Goal: Information Seeking & Learning: Learn about a topic

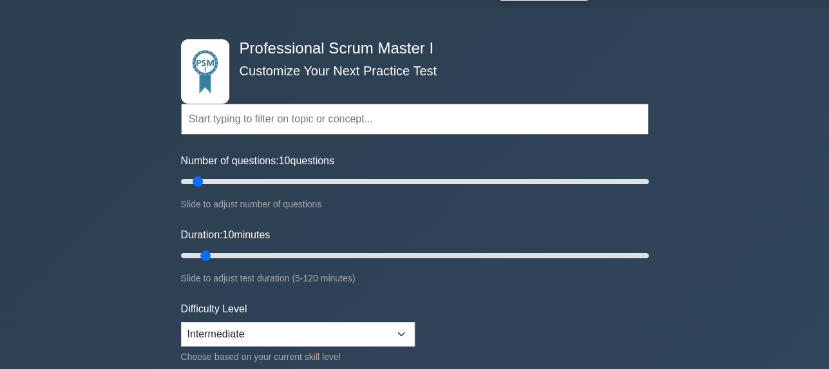
scroll to position [64, 0]
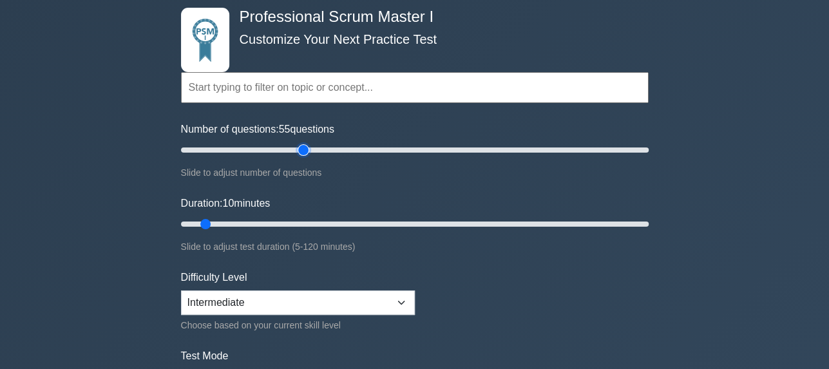
click at [308, 147] on input "Number of questions: 55 questions" at bounding box center [414, 149] width 467 height 15
click at [197, 149] on input "Number of questions: 55 questions" at bounding box center [414, 149] width 467 height 15
drag, startPoint x: 198, startPoint y: 148, endPoint x: 216, endPoint y: 148, distance: 17.4
type input "20"
click at [216, 148] on input "Number of questions: 20 questions" at bounding box center [414, 149] width 467 height 15
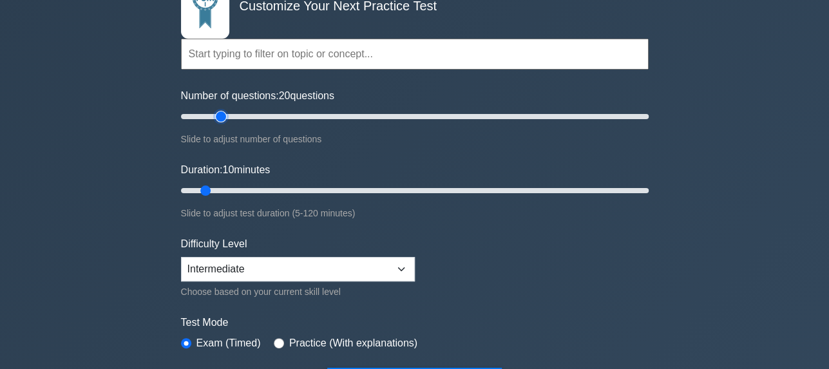
scroll to position [129, 0]
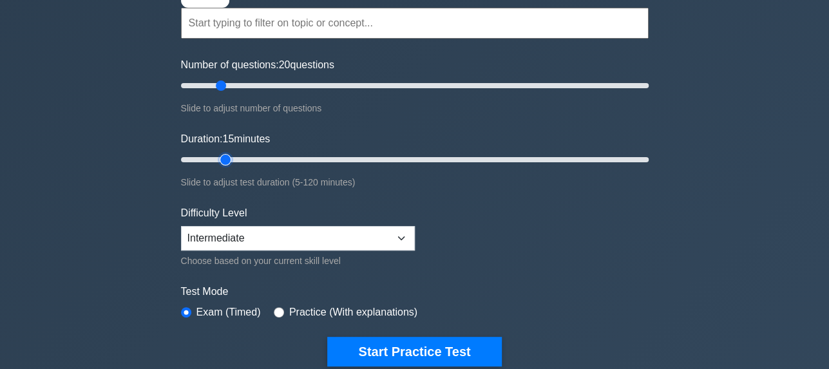
drag, startPoint x: 206, startPoint y: 159, endPoint x: 218, endPoint y: 159, distance: 11.6
type input "15"
click at [218, 159] on input "Duration: 15 minutes" at bounding box center [414, 159] width 467 height 15
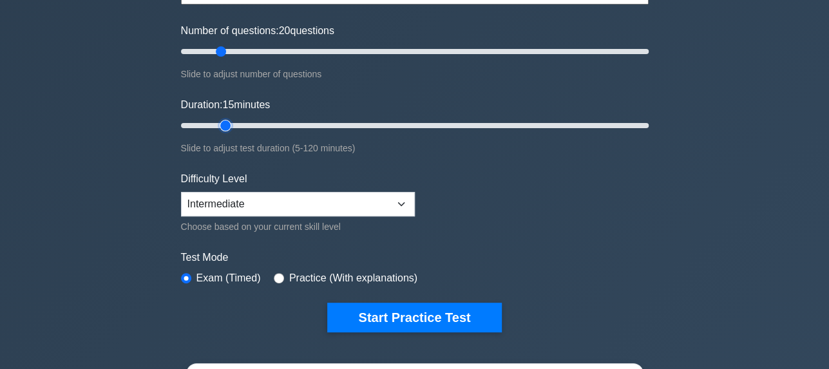
scroll to position [193, 0]
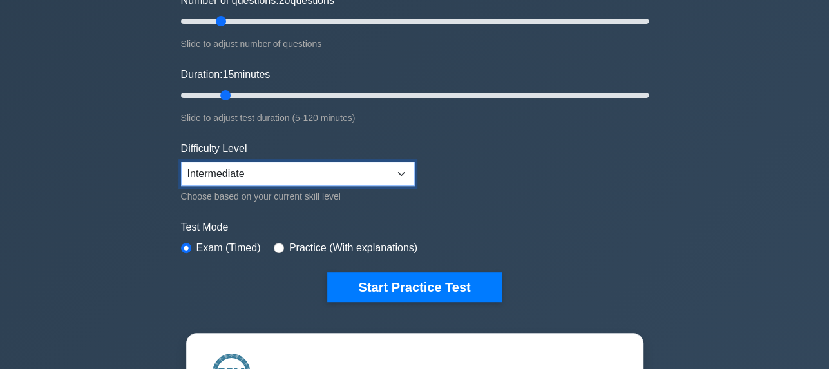
click at [350, 173] on select "Beginner Intermediate Expert" at bounding box center [298, 174] width 234 height 24
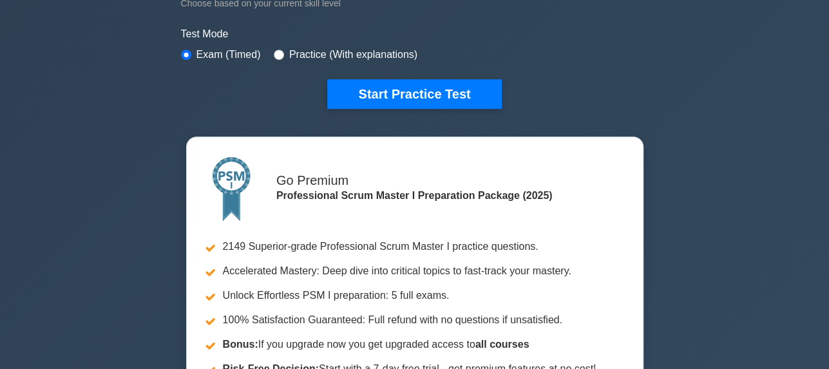
scroll to position [322, 0]
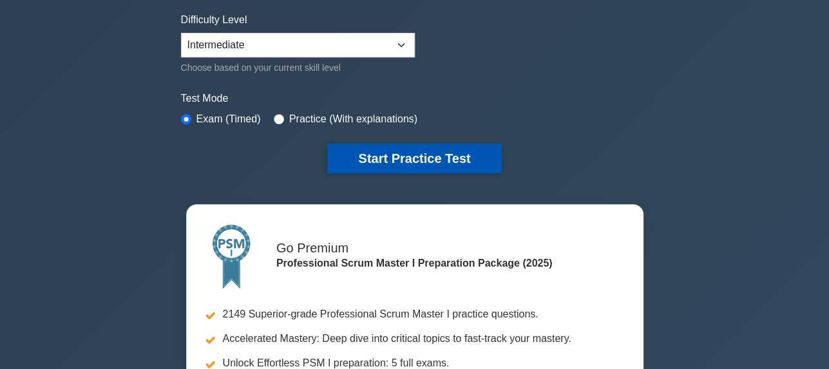
click at [417, 156] on button "Start Practice Test" at bounding box center [414, 159] width 174 height 30
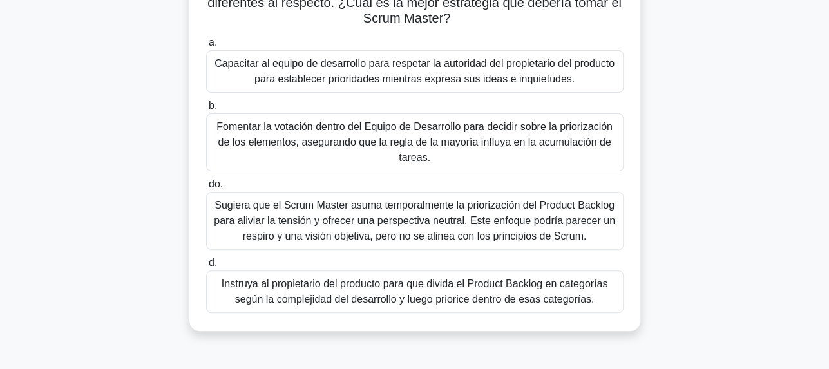
scroll to position [64, 0]
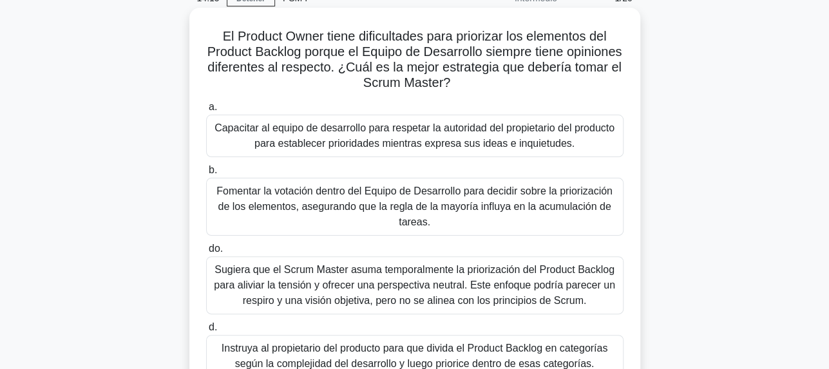
click at [393, 193] on font "Fomentar la votación dentro del Equipo de Desarrollo para decidir sobre la prio…" at bounding box center [414, 206] width 396 height 42
click at [206, 175] on input "b. Fomentar la votación dentro del Equipo de Desarrollo para decidir sobre la p…" at bounding box center [206, 170] width 0 height 8
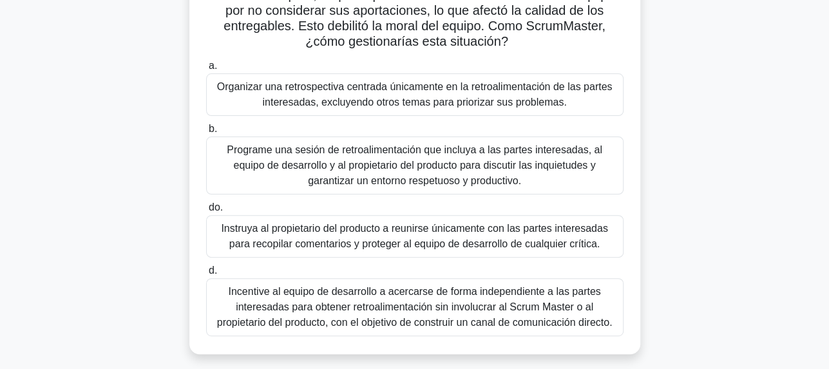
scroll to position [129, 0]
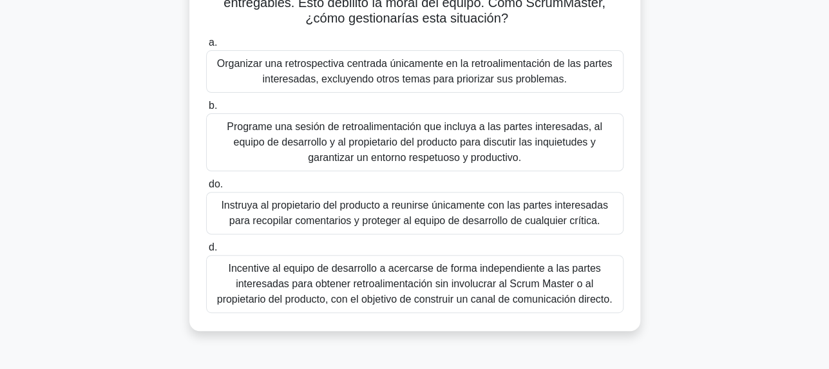
click at [451, 223] on font "Instruya al propietario del producto a reunirse únicamente con las partes inter…" at bounding box center [414, 213] width 386 height 26
click at [206, 189] on input "do. Instruya al propietario del producto a reunirse únicamente con las partes i…" at bounding box center [206, 184] width 0 height 8
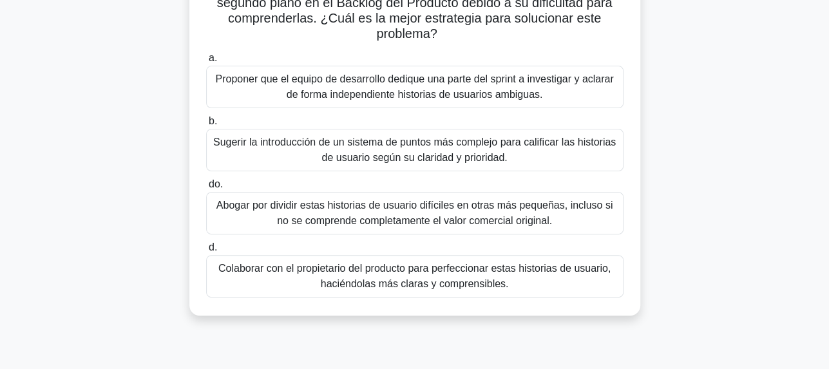
click at [487, 286] on font "Colaborar con el propietario del producto para perfeccionar estas historias de …" at bounding box center [414, 276] width 392 height 26
click at [206, 252] on input "d. Colaborar con el propietario del producto para perfeccionar estas historias …" at bounding box center [206, 247] width 0 height 8
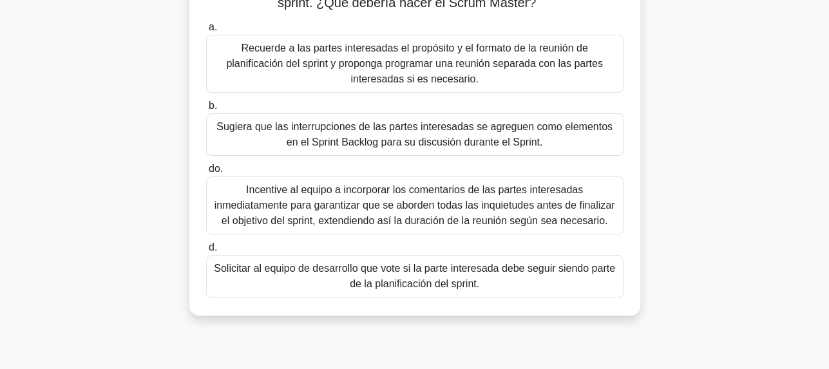
click at [443, 77] on font "Recuerde a las partes interesadas el propósito y el formato de la reunión de pl…" at bounding box center [415, 64] width 406 height 46
click at [206, 32] on input "a. Recuerde a las partes interesadas el propósito y el formato de la reunión de…" at bounding box center [206, 27] width 0 height 8
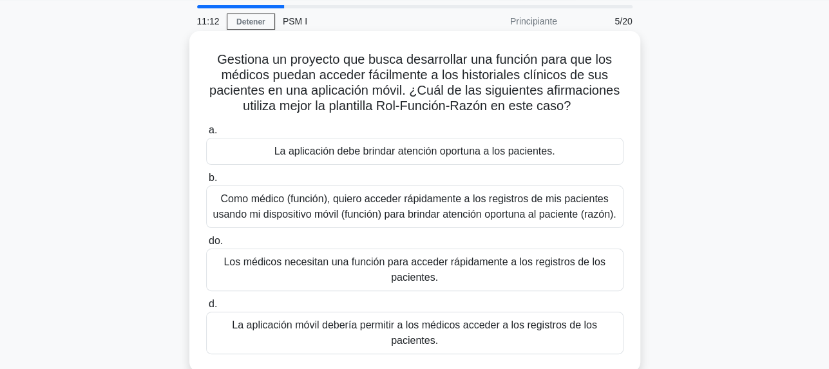
scroll to position [64, 0]
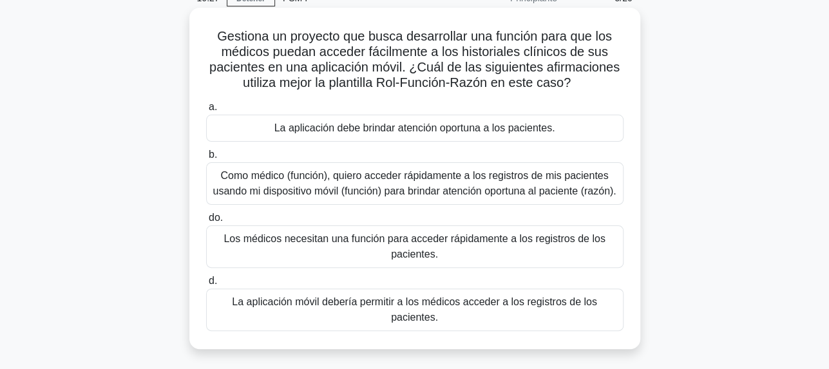
click at [511, 187] on font "Como médico (función), quiero acceder rápidamente a los registros de mis pacien…" at bounding box center [413, 183] width 403 height 26
click at [206, 159] on input "b. Como médico (función), quiero acceder rápidamente a los registros de mis pac…" at bounding box center [206, 155] width 0 height 8
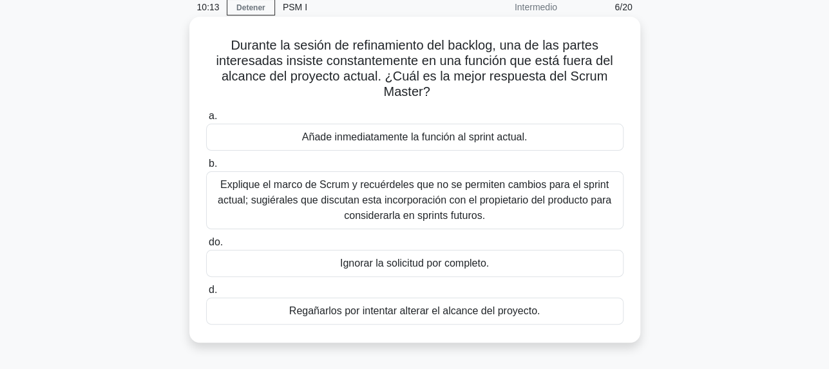
scroll to position [129, 0]
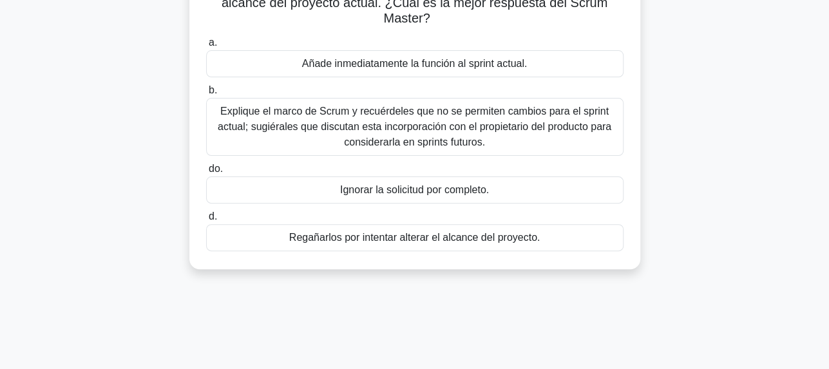
click at [482, 141] on font "Explique el marco de Scrum y recuérdeles que no se permiten cambios para el spr…" at bounding box center [414, 127] width 393 height 42
click at [206, 95] on input "b. Explique el marco de Scrum y recuérdeles que no se permiten cambios para el …" at bounding box center [206, 90] width 0 height 8
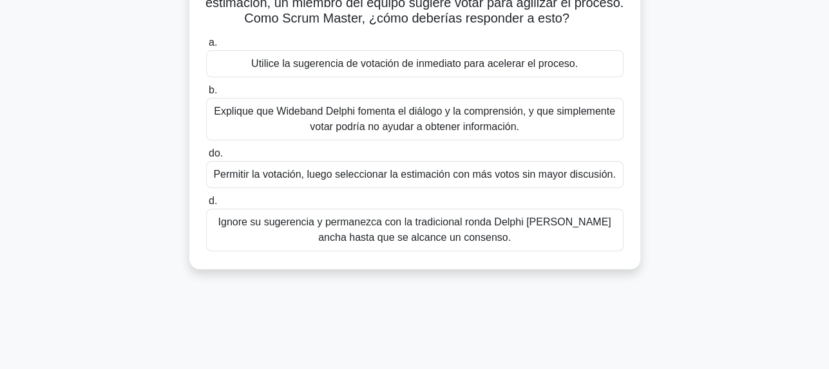
scroll to position [64, 0]
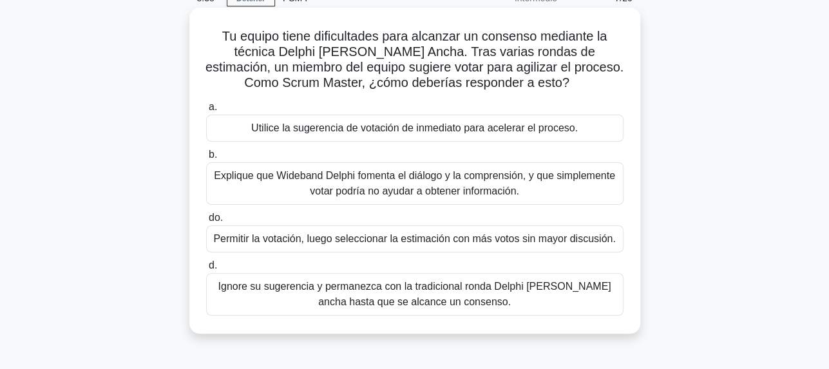
click at [491, 131] on font "Utilice la sugerencia de votación de inmediato para acelerar el proceso." at bounding box center [414, 127] width 326 height 11
click at [206, 111] on input "a. Utilice la sugerencia de votación de inmediato para acelerar el proceso." at bounding box center [206, 107] width 0 height 8
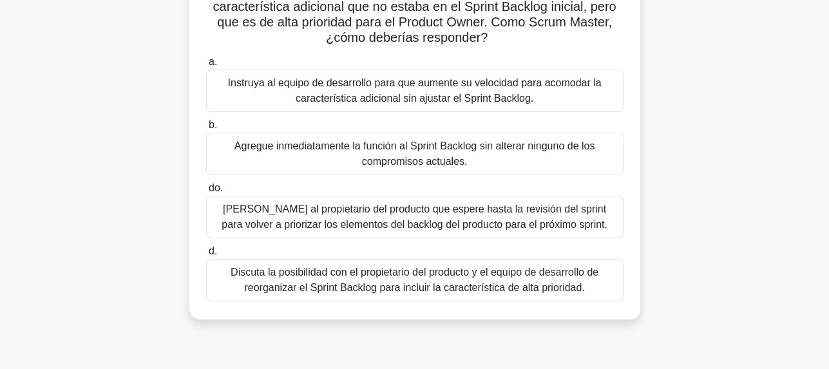
scroll to position [193, 0]
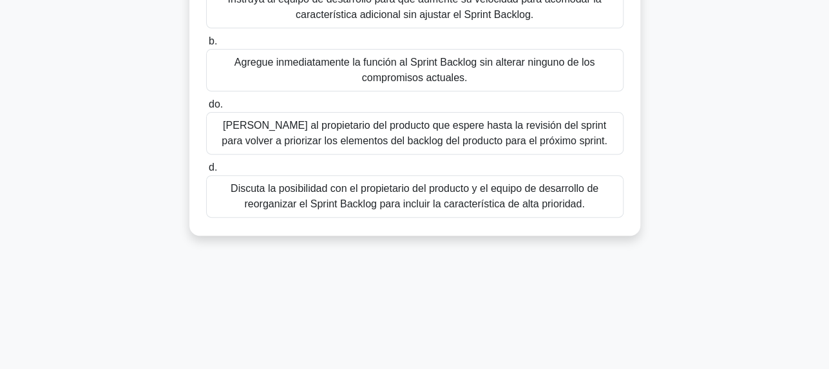
click at [416, 203] on font "Discuta la posibilidad con el propietario del producto y el equipo de desarroll…" at bounding box center [415, 196] width 368 height 26
click at [206, 172] on input "d. Discuta la posibilidad con el propietario del producto y el equipo de desarr…" at bounding box center [206, 168] width 0 height 8
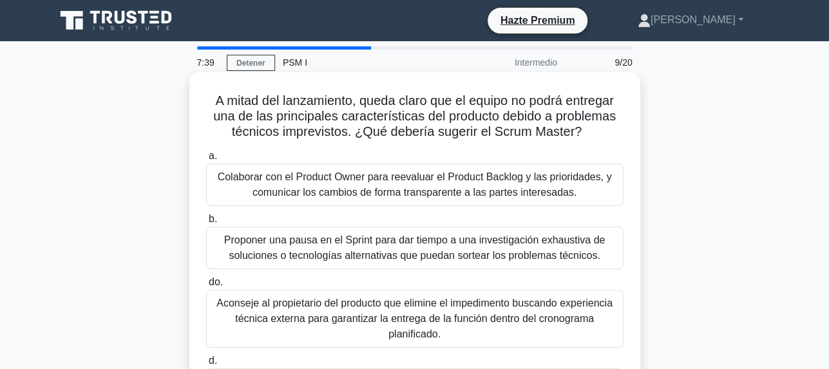
scroll to position [64, 0]
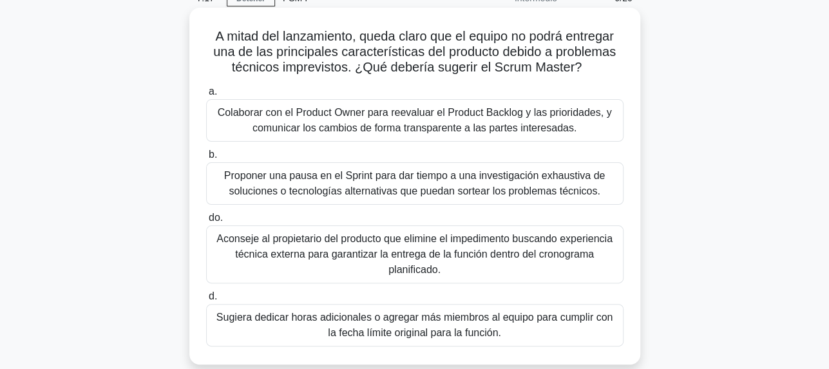
click at [474, 122] on font "Colaborar con el Product Owner para reevaluar el Product Backlog y las priorida…" at bounding box center [415, 120] width 394 height 26
click at [206, 96] on input "a. Colaborar con el Product Owner para reevaluar el Product Backlog y las prior…" at bounding box center [206, 92] width 0 height 8
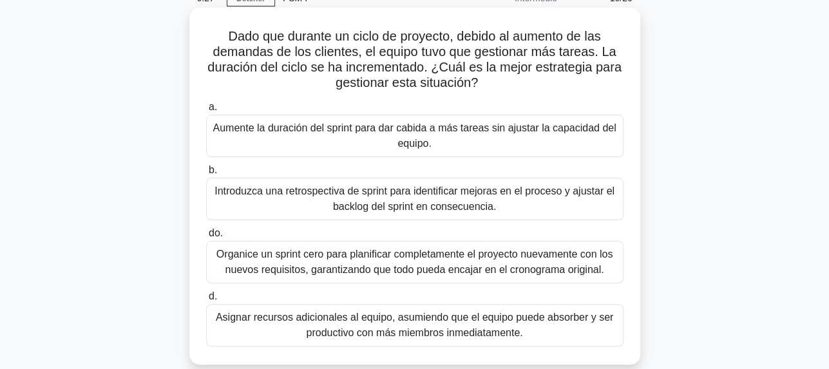
click at [466, 205] on font "Introduzca una retrospectiva de sprint para identificar mejoras en el proceso y…" at bounding box center [414, 198] width 400 height 26
click at [206, 175] on input "b. Introduzca una retrospectiva de sprint para identificar mejoras en el proces…" at bounding box center [206, 170] width 0 height 8
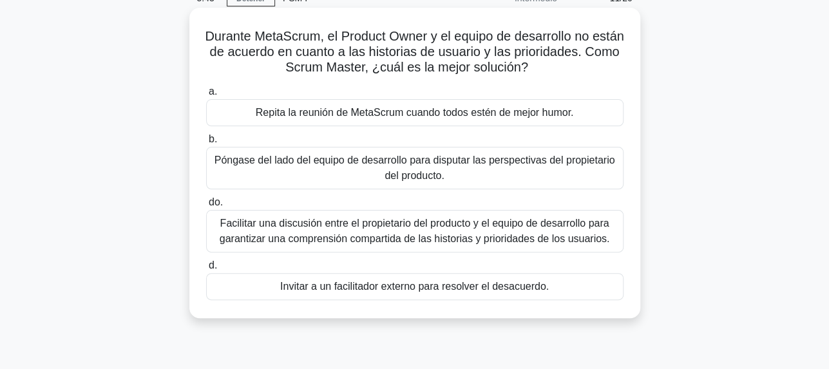
click at [480, 236] on font "Facilitar una discusión entre el propietario del producto y el equipo de desarr…" at bounding box center [415, 231] width 390 height 26
click at [206, 207] on input "do. Facilitar una discusión entre el propietario del producto y el equipo de de…" at bounding box center [206, 202] width 0 height 8
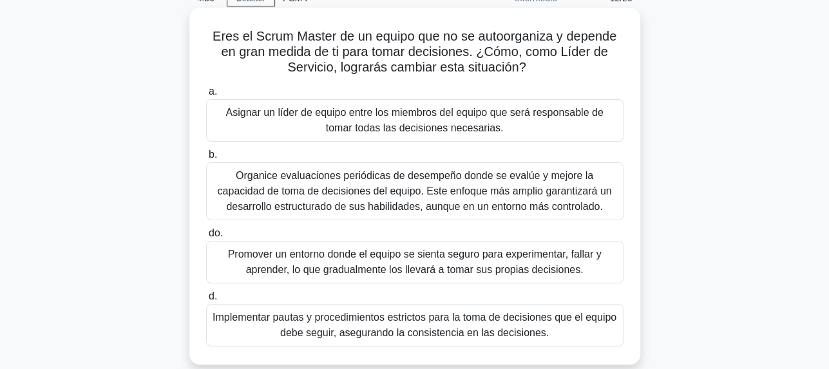
click at [430, 129] on font "Asignar un líder de equipo entre los miembros del equipo que será responsable d…" at bounding box center [413, 120] width 377 height 26
click at [206, 96] on input "a. Asignar un líder de equipo entre los miembros del equipo que será responsabl…" at bounding box center [206, 92] width 0 height 8
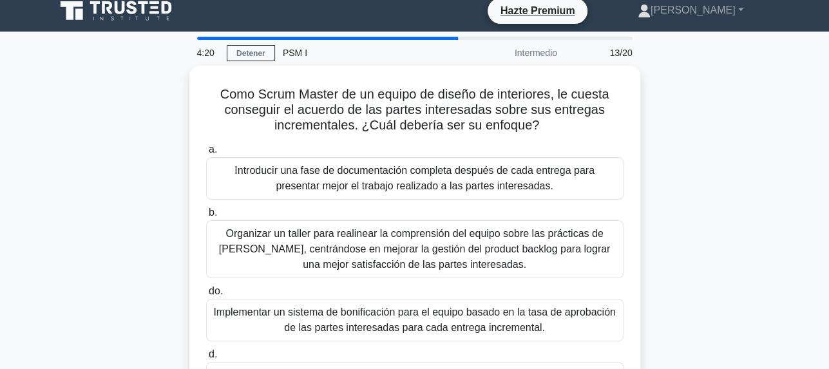
scroll to position [0, 0]
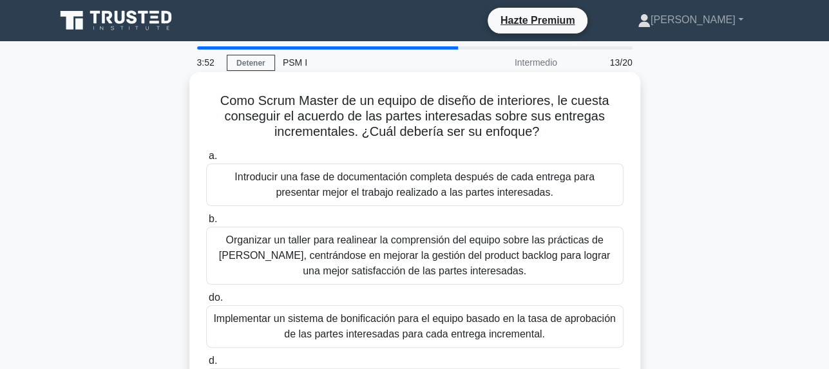
click at [431, 265] on font "Organizar un taller para realinear la comprensión del equipo sobre las práctica…" at bounding box center [414, 255] width 391 height 42
click at [206, 223] on input "b. Organizar un taller para realinear la comprensión del equipo sobre las práct…" at bounding box center [206, 219] width 0 height 8
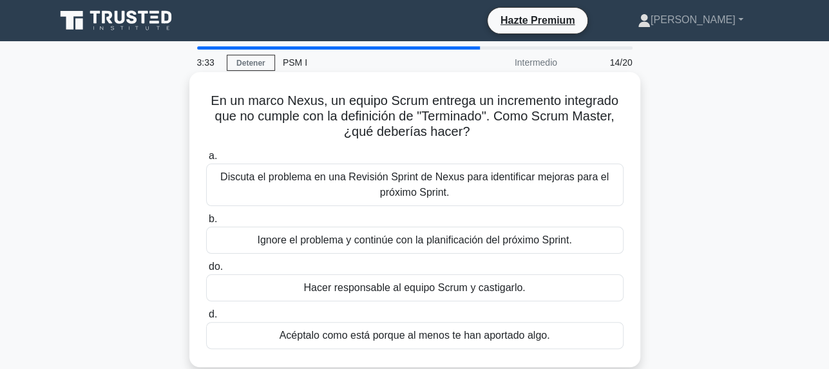
click at [415, 180] on font "Discuta el problema en una Revisión Sprint de Nexus para identificar mejoras pa…" at bounding box center [414, 184] width 388 height 26
click at [206, 160] on input "a. Discuta el problema en una Revisión Sprint de Nexus para identificar mejoras…" at bounding box center [206, 156] width 0 height 8
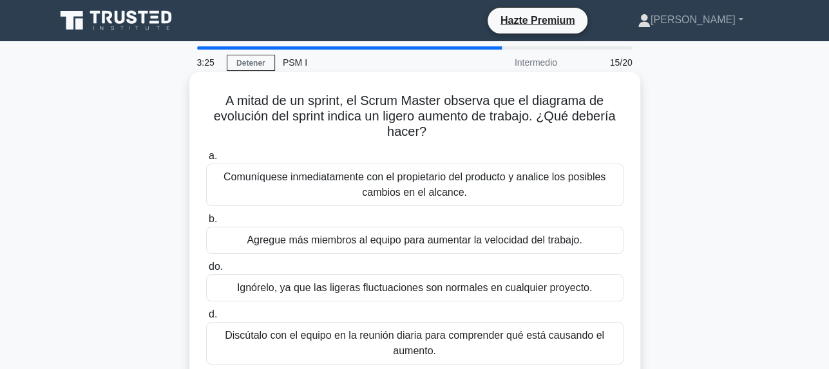
scroll to position [64, 0]
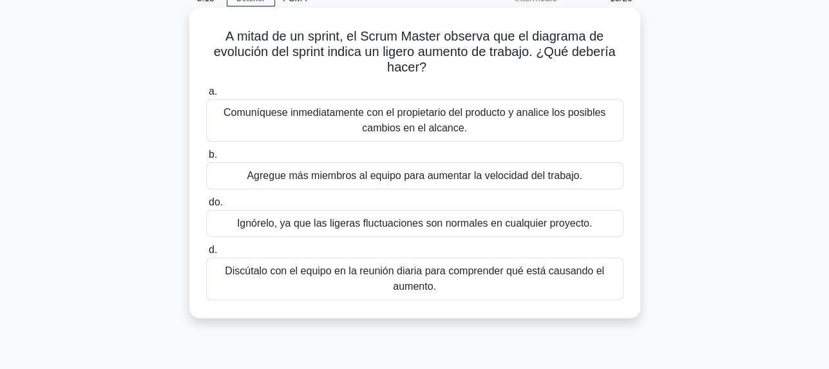
click at [531, 284] on font "Discútalo con el equipo en la reunión diaria para comprender qué está causando …" at bounding box center [415, 278] width 406 height 31
click at [206, 254] on input "d. Discútalo con el equipo en la reunión diaria para comprender qué está causan…" at bounding box center [206, 250] width 0 height 8
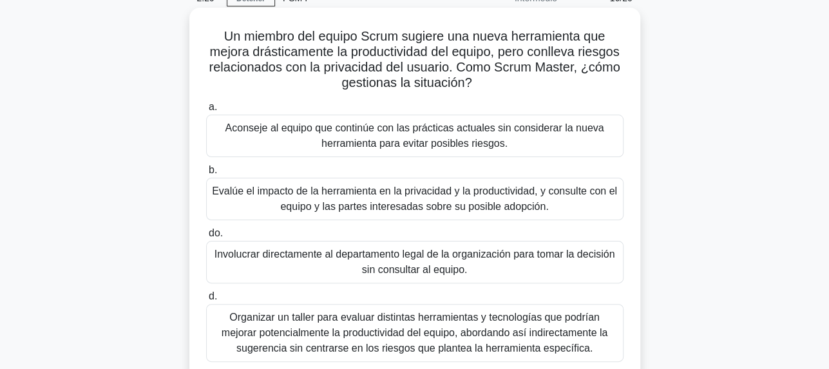
click at [489, 207] on font "Evalúe el impacto de la herramienta en la privacidad y la productividad, y cons…" at bounding box center [414, 198] width 405 height 26
click at [206, 175] on input "b. Evalúe el impacto de la herramienta en la privacidad y la productividad, y c…" at bounding box center [206, 170] width 0 height 8
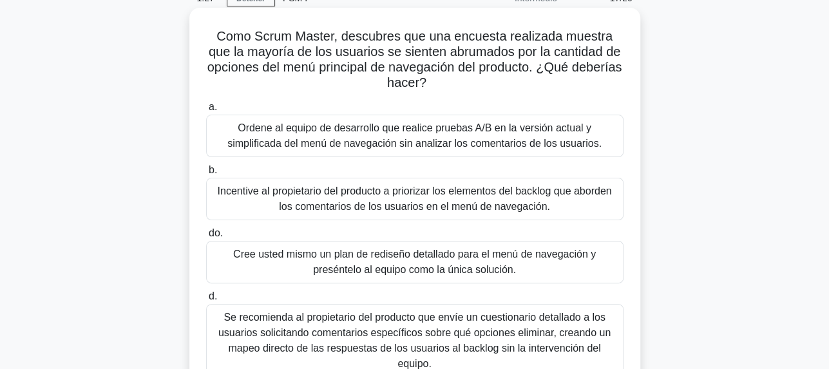
click at [414, 208] on font "Incentive al propietario del producto a priorizar los elementos del backlog que…" at bounding box center [415, 198] width 394 height 26
click at [206, 175] on input "b. Incentive al propietario del producto a priorizar los elementos del backlog …" at bounding box center [206, 170] width 0 height 8
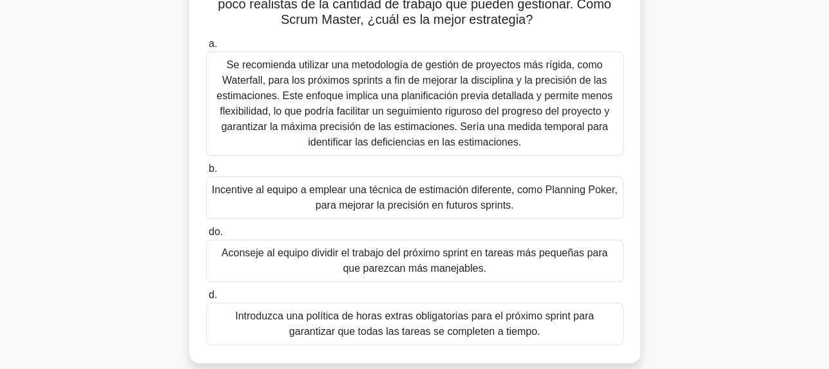
scroll to position [129, 0]
click at [530, 207] on font "Incentive al equipo a emplear una técnica de estimación diferente, como Plannin…" at bounding box center [415, 196] width 406 height 31
click at [206, 172] on input "b. Incentive al equipo a emplear una técnica de estimación diferente, como Plan…" at bounding box center [206, 168] width 0 height 8
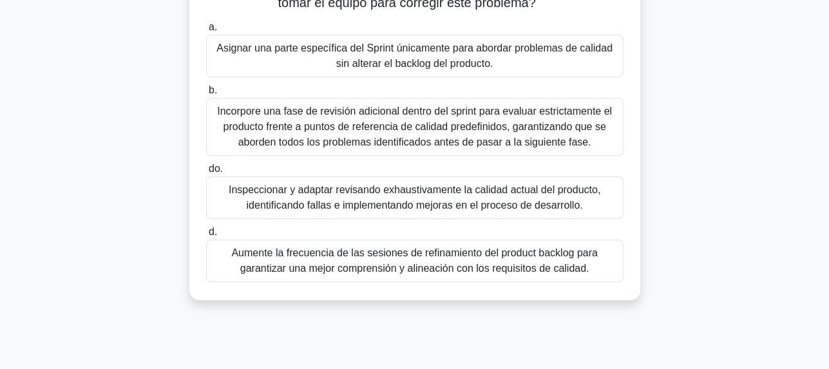
click at [571, 206] on font "Inspeccionar y adaptar revisando exhaustivamente la calidad actual del producto…" at bounding box center [415, 197] width 372 height 26
click at [206, 173] on input "do. Inspeccionar y adaptar revisando exhaustivamente la calidad actual del prod…" at bounding box center [206, 169] width 0 height 8
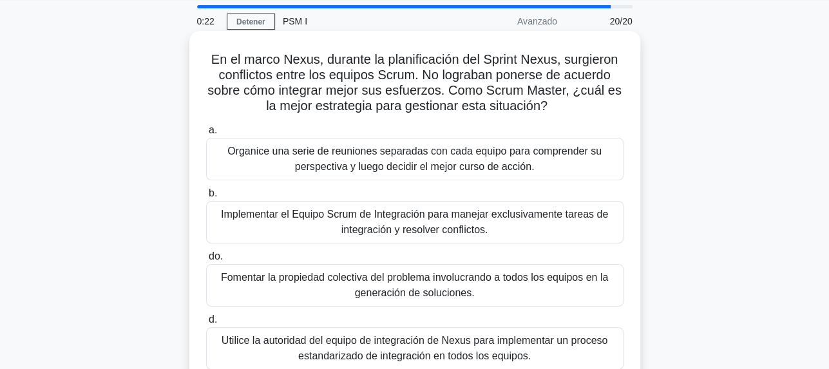
scroll to position [64, 0]
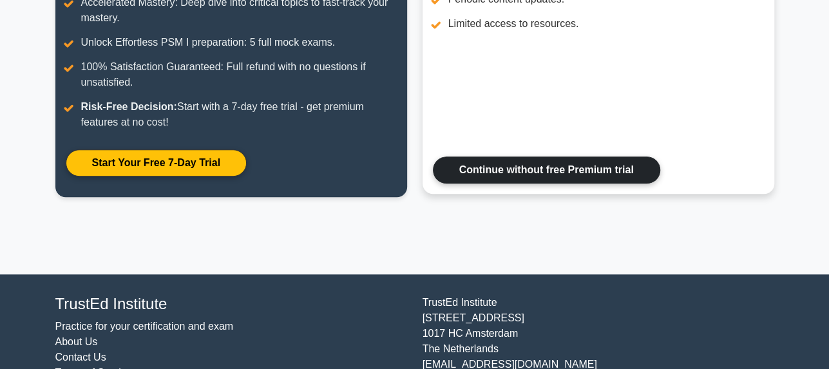
scroll to position [305, 0]
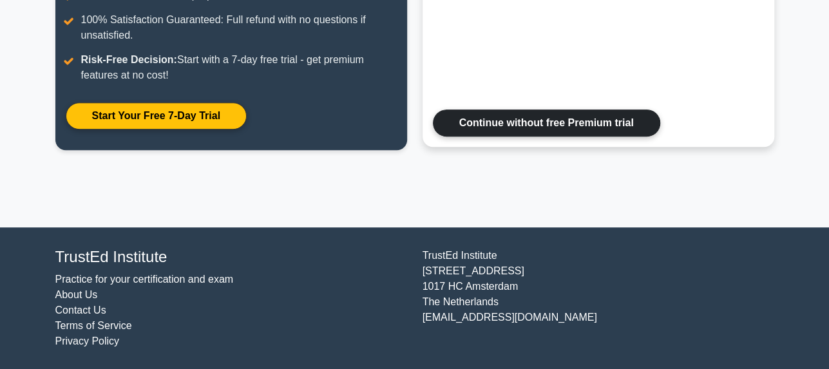
click at [571, 128] on link "Continue without free Premium trial" at bounding box center [546, 122] width 227 height 27
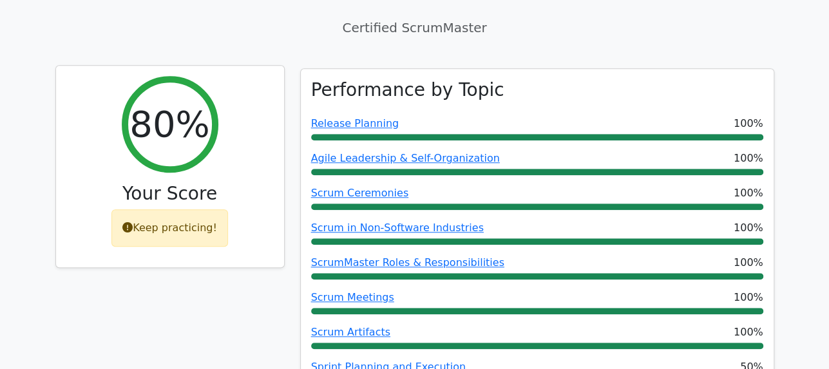
scroll to position [451, 0]
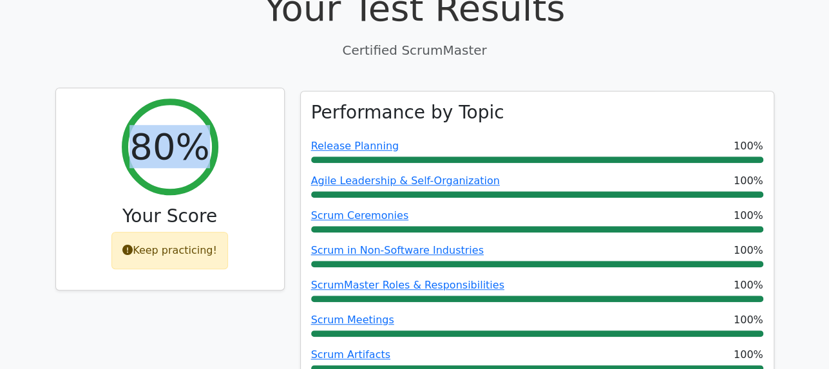
drag, startPoint x: 146, startPoint y: 102, endPoint x: 250, endPoint y: 124, distance: 107.1
click at [250, 124] on div "80% Your Score Keep practicing!" at bounding box center [170, 189] width 228 height 202
